Goal: Task Accomplishment & Management: Manage account settings

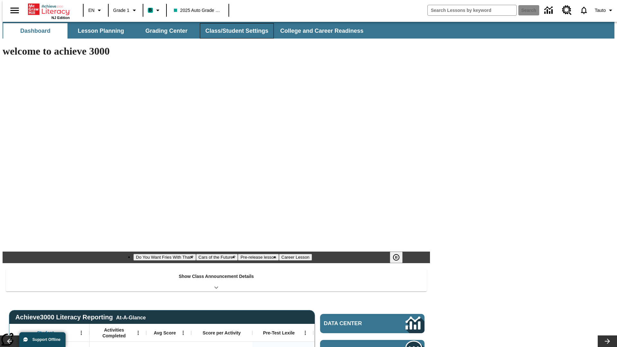
click at [233, 31] on button "Class/Student Settings" at bounding box center [237, 30] width 74 height 15
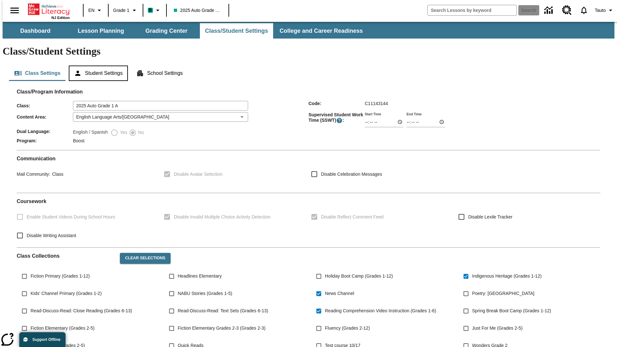
click at [97, 66] on button "Student Settings" at bounding box center [98, 73] width 59 height 15
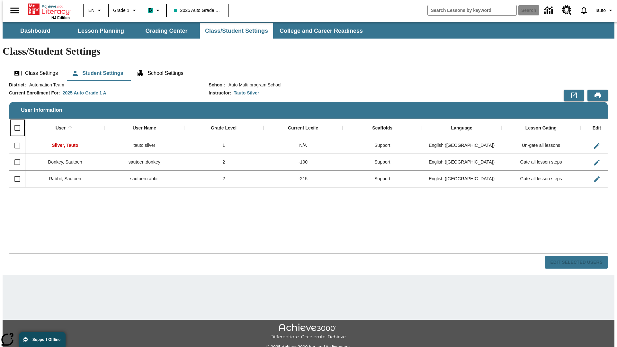
click at [14, 121] on input "Select all rows" at bounding box center [18, 128] width 14 height 14
checkbox input "true"
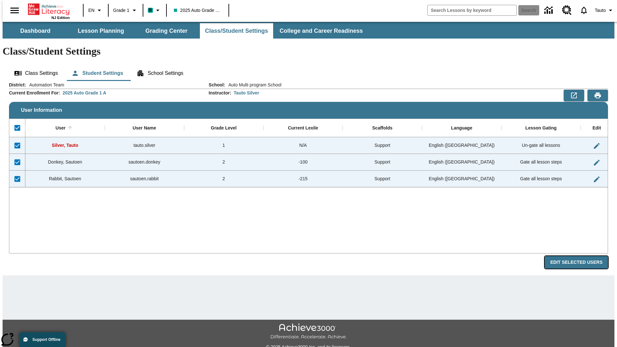
click at [582, 256] on button "Edit Selected Users" at bounding box center [576, 262] width 63 height 13
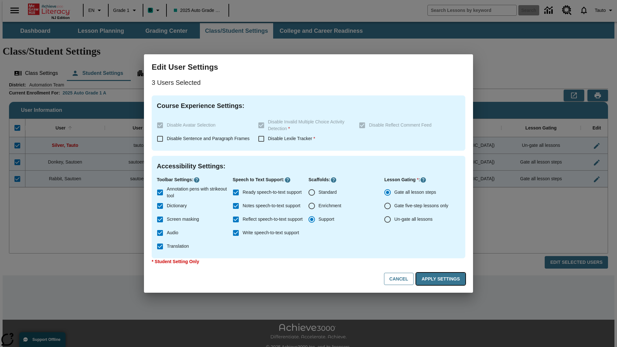
click at [442, 279] on button "Apply Settings" at bounding box center [440, 279] width 49 height 13
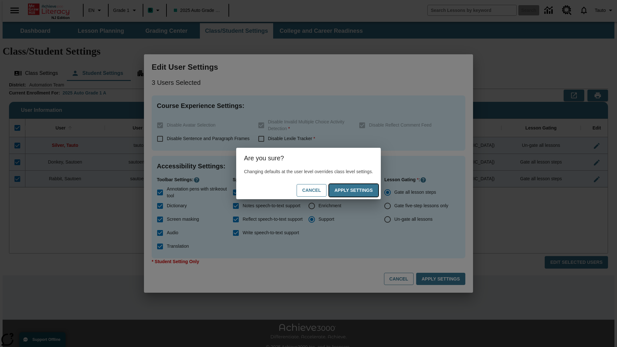
click at [360, 190] on button "Apply Settings" at bounding box center [353, 190] width 49 height 13
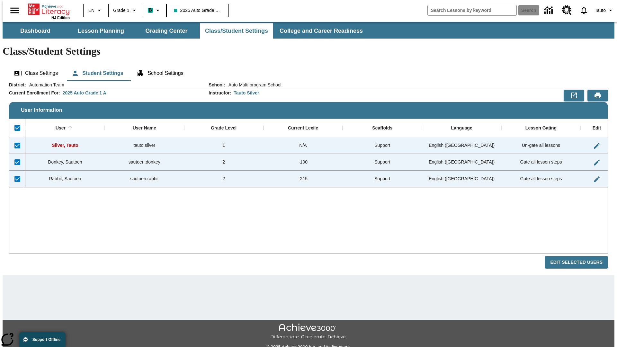
checkbox input "false"
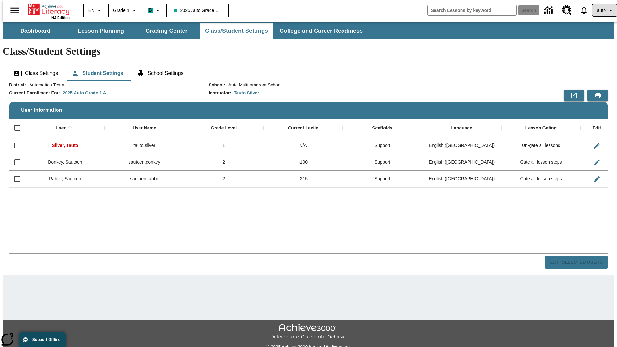
click at [602, 10] on span "Tauto" at bounding box center [600, 10] width 11 height 7
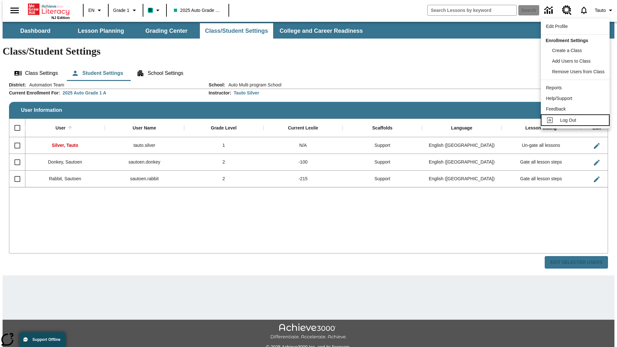
click at [576, 120] on span "Log Out" at bounding box center [568, 120] width 16 height 5
